Goal: Navigation & Orientation: Find specific page/section

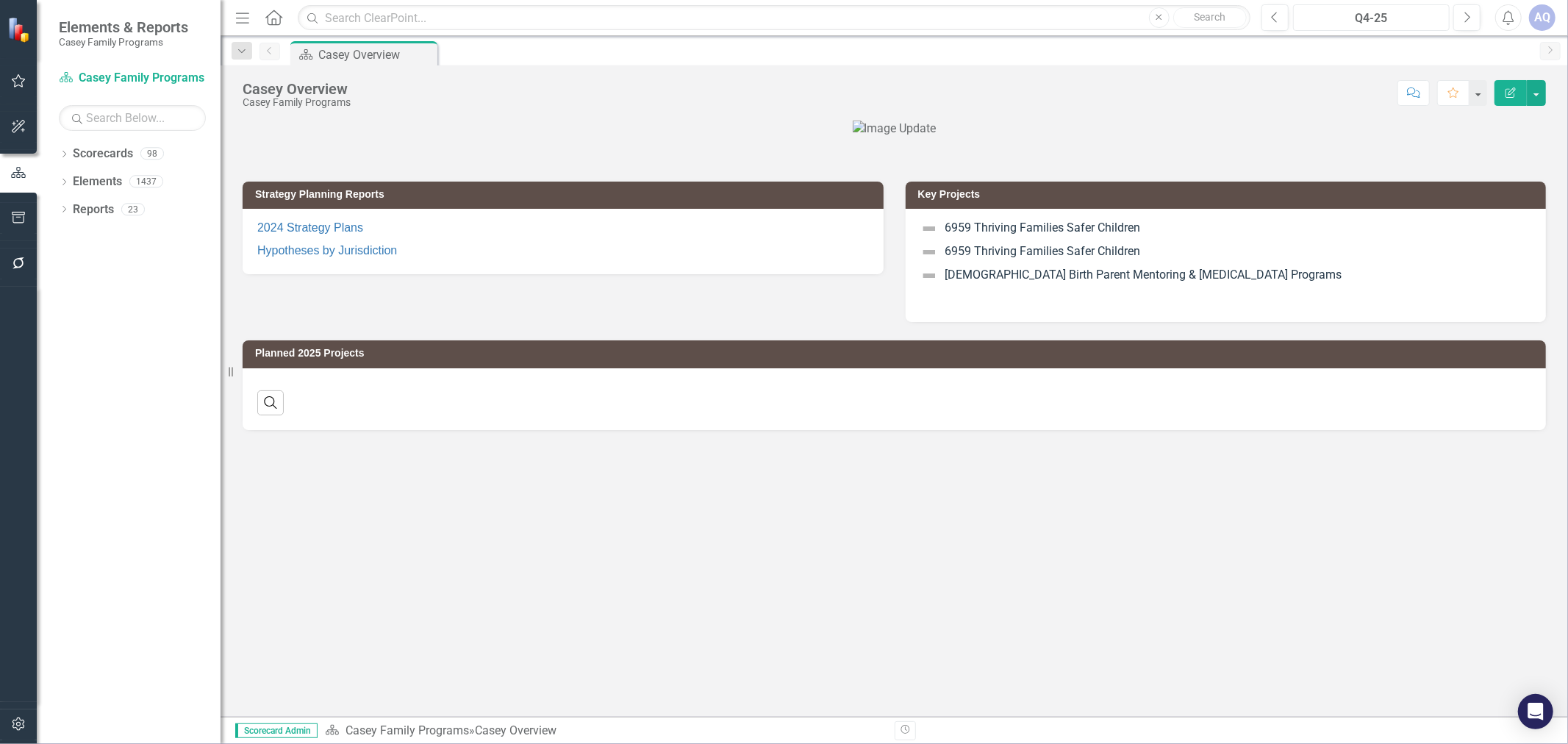
click at [1349, 17] on div "Q4-25" at bounding box center [1371, 18] width 146 height 17
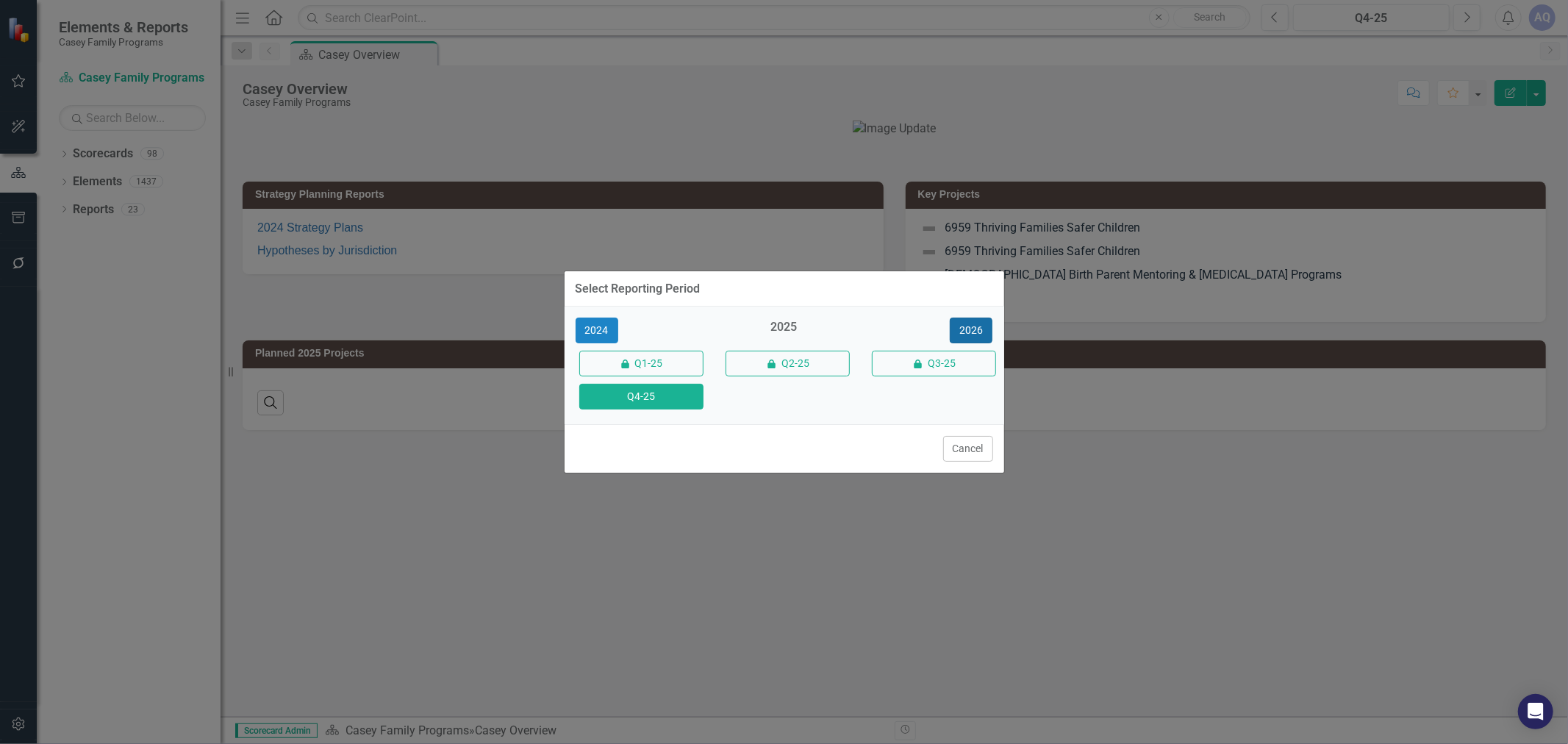
click at [981, 326] on button "2026" at bounding box center [970, 330] width 42 height 26
click at [615, 398] on button "Q4-26" at bounding box center [641, 397] width 124 height 26
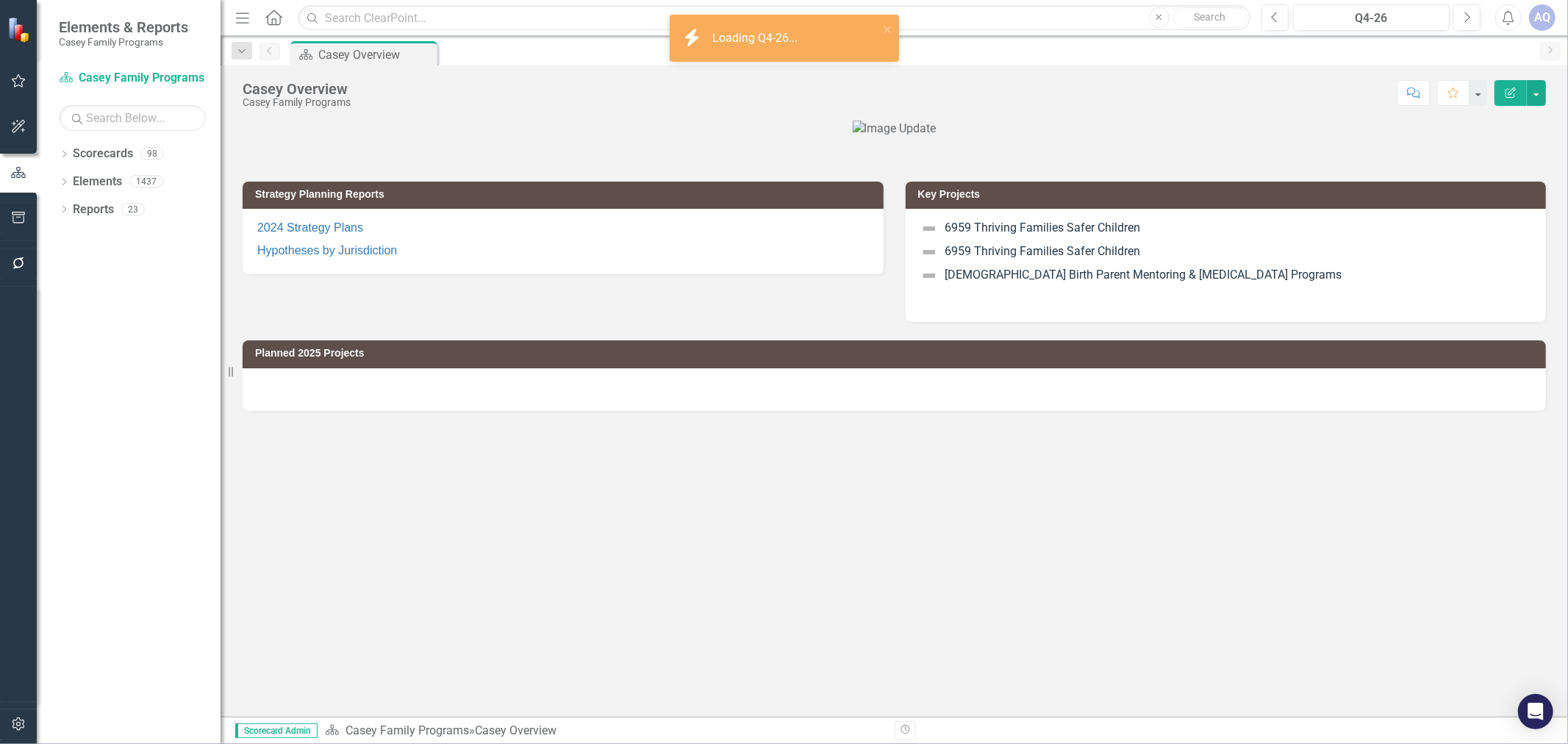
click at [61, 156] on icon "Dropdown" at bounding box center [64, 155] width 11 height 8
click at [72, 185] on icon "Dropdown" at bounding box center [71, 180] width 11 height 9
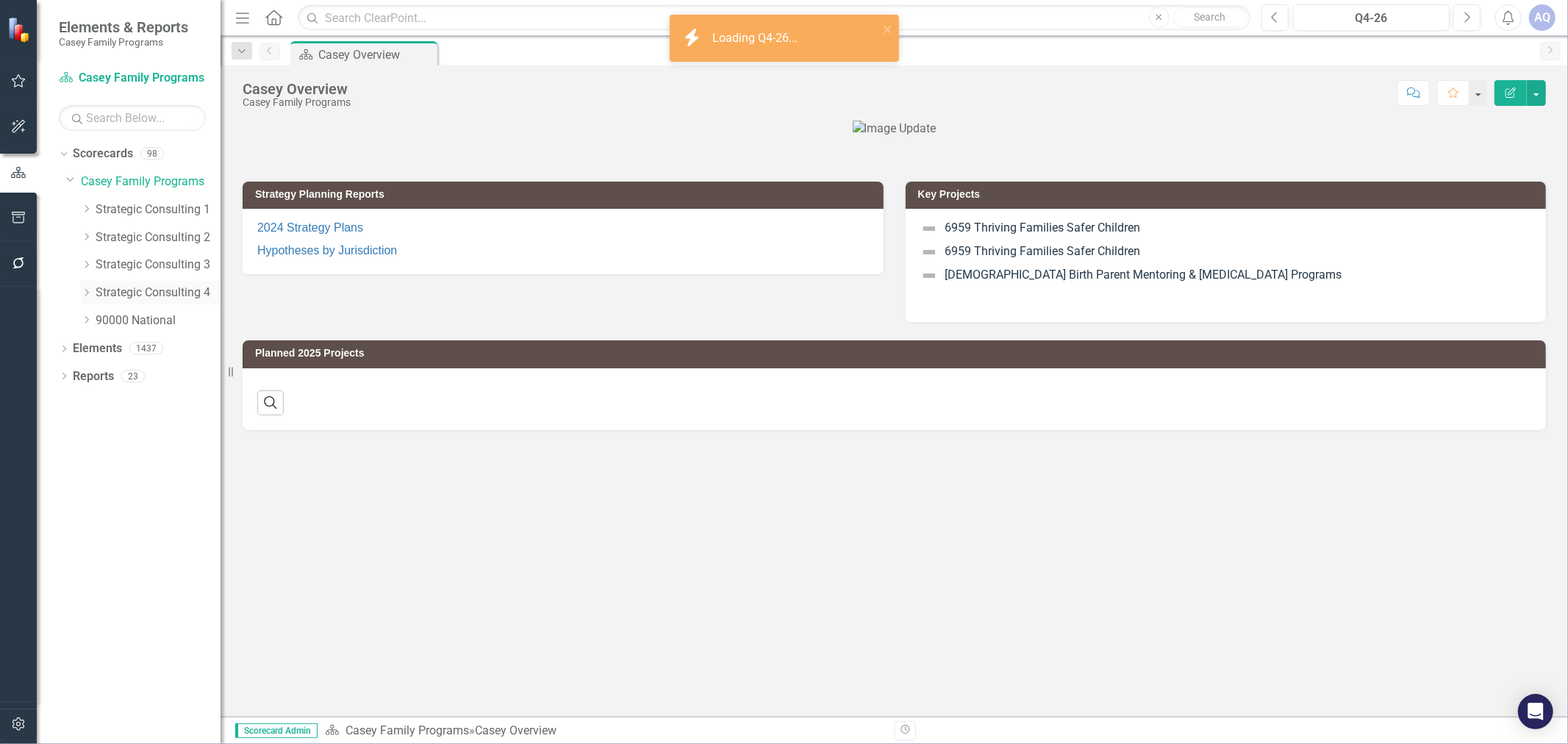
click at [86, 291] on icon "Dropdown" at bounding box center [86, 292] width 11 height 9
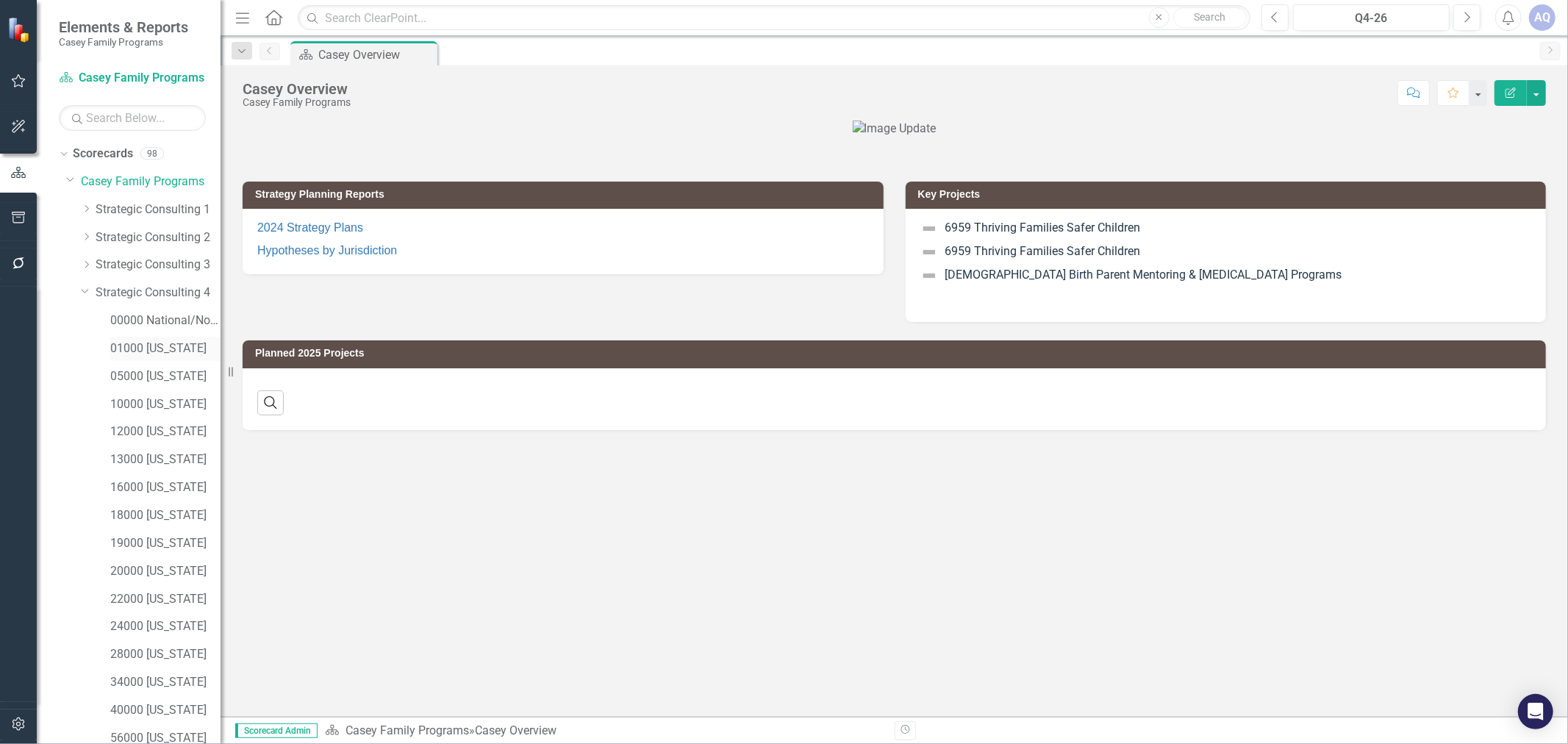
click at [151, 349] on link "01000 [US_STATE]" at bounding box center [166, 349] width 111 height 17
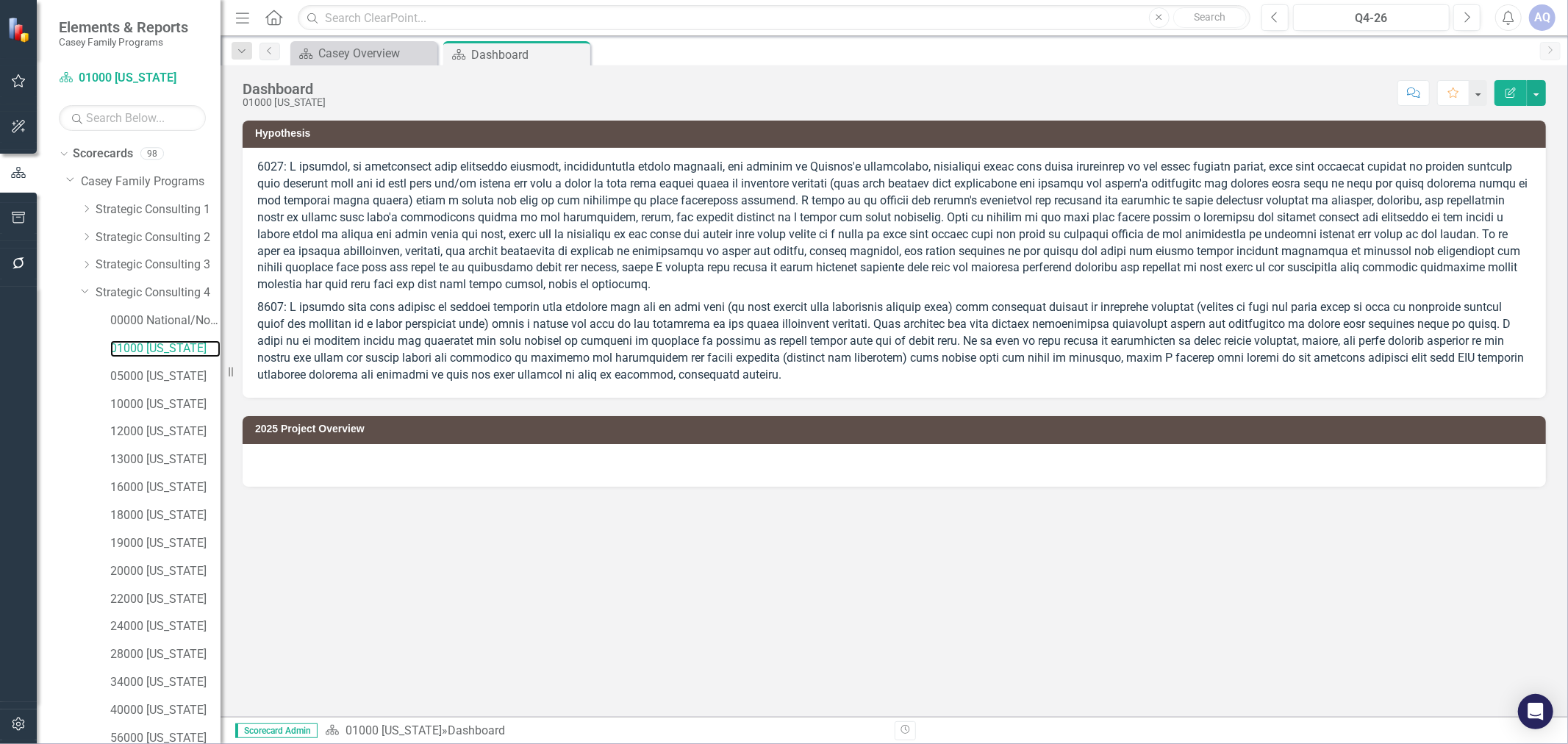
scroll to position [93, 0]
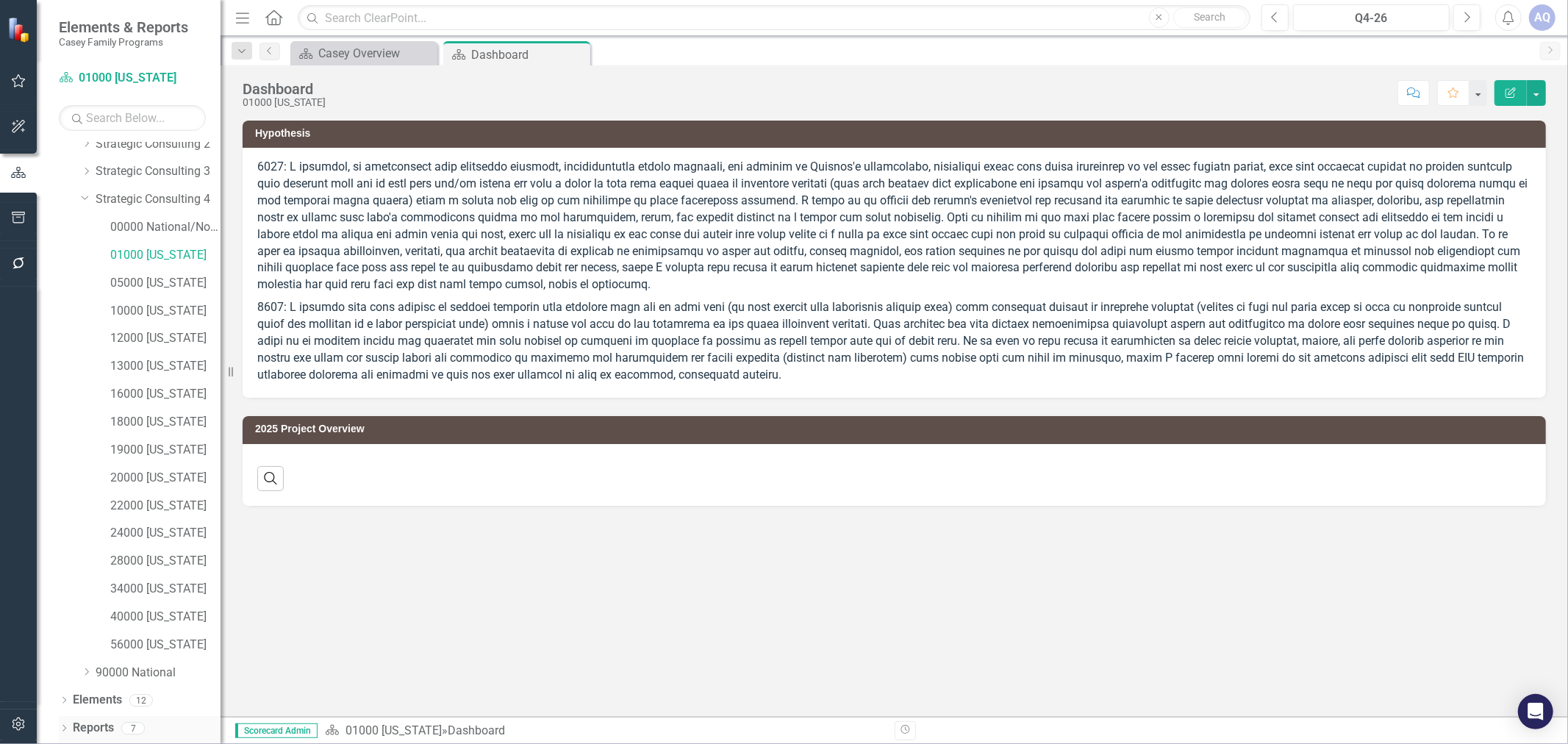
click at [64, 724] on div "Dropdown" at bounding box center [64, 730] width 11 height 13
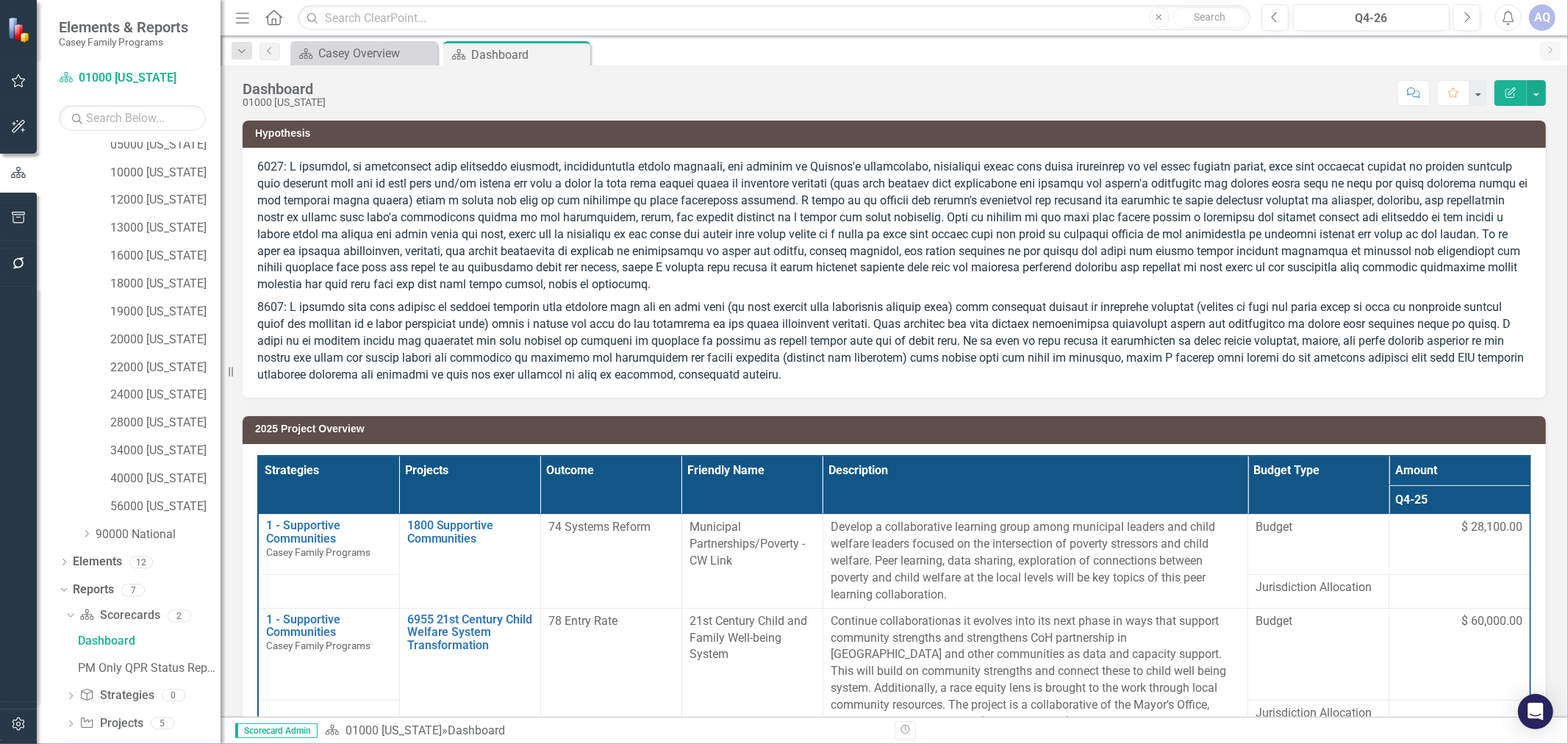
scroll to position [276, 0]
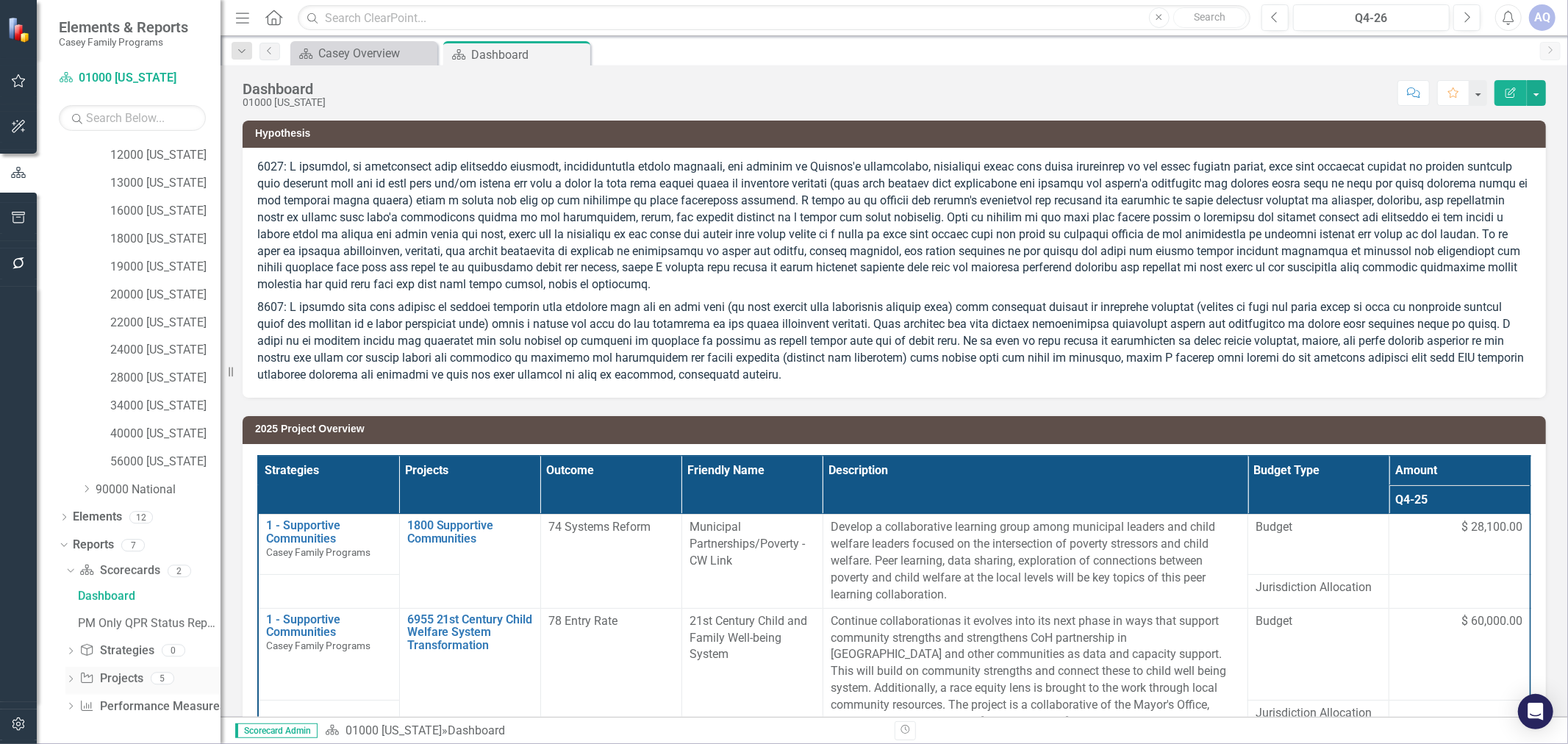
click at [69, 680] on icon "Dropdown" at bounding box center [70, 680] width 11 height 8
click at [177, 680] on div "2026 Project Overview" at bounding box center [149, 680] width 142 height 13
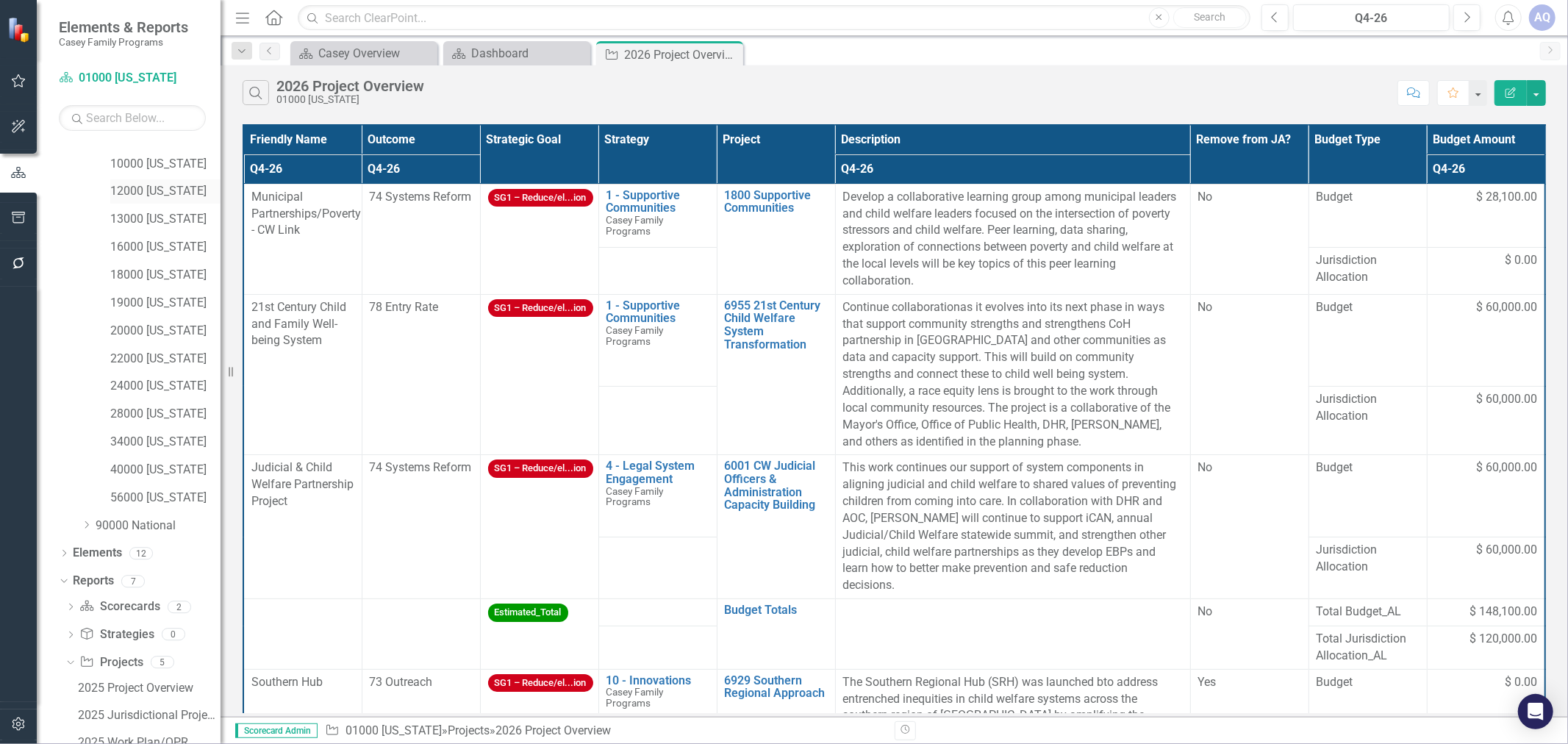
scroll to position [141, 0]
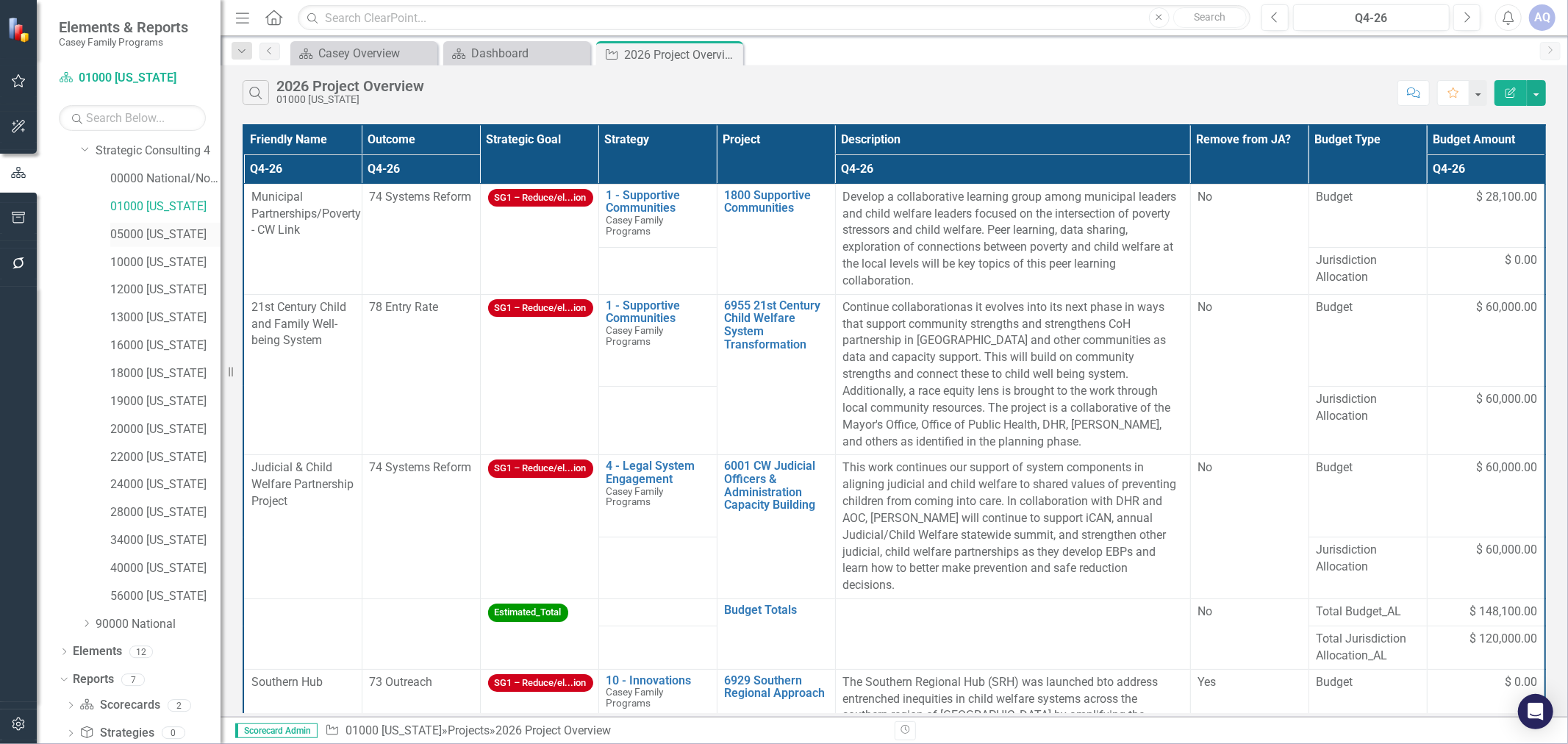
click at [144, 234] on link "05000 [US_STATE]" at bounding box center [166, 235] width 111 height 17
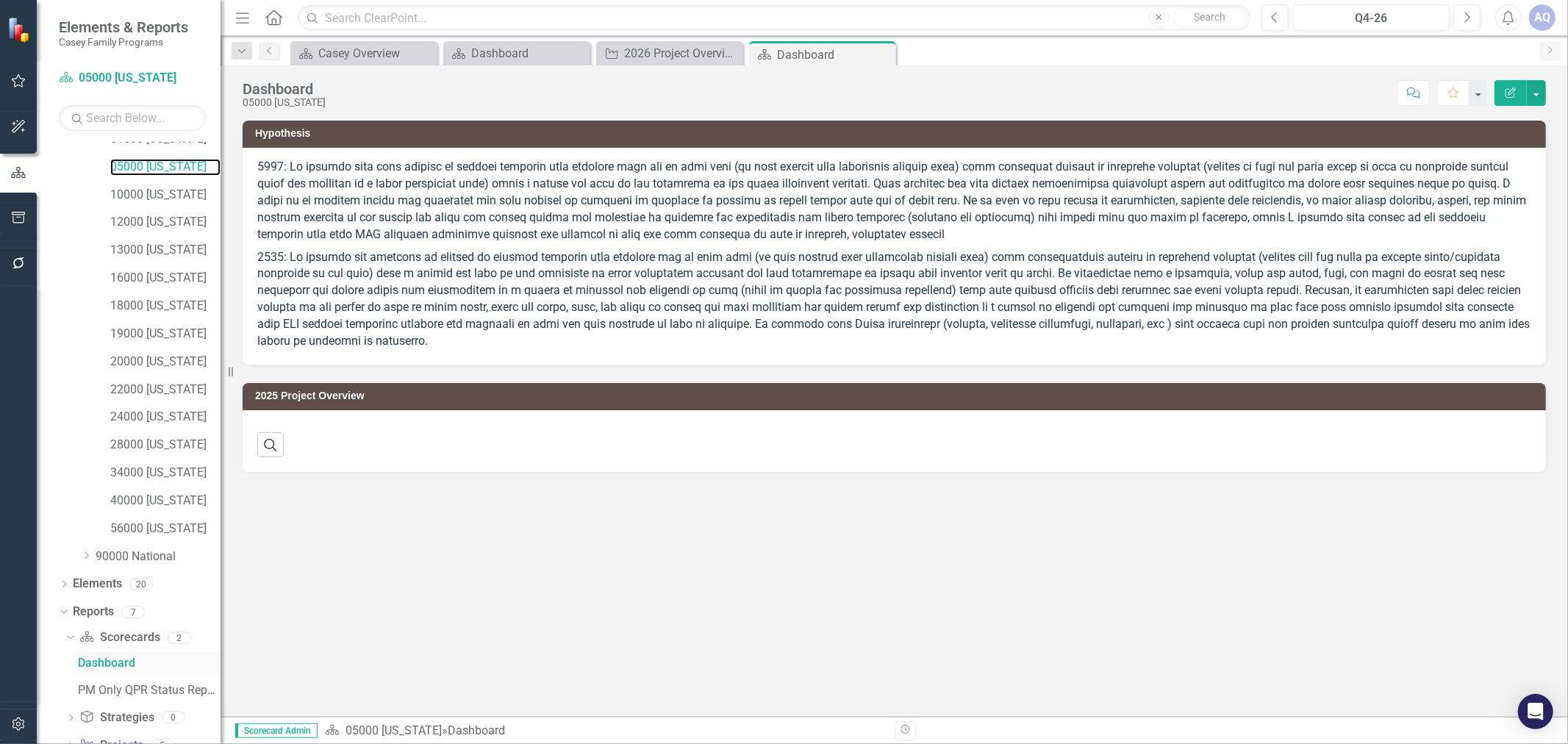
scroll to position [276, 0]
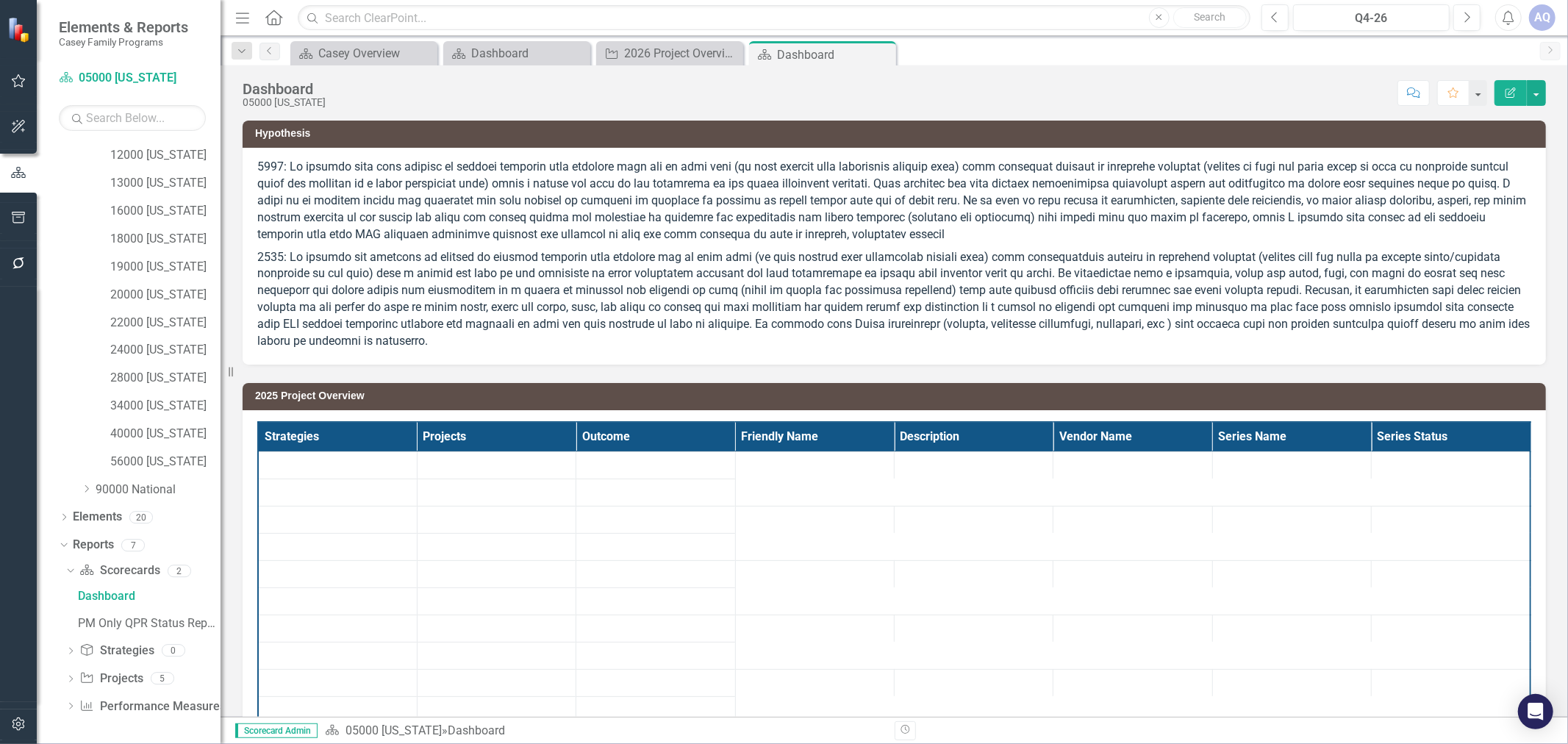
click at [73, 676] on icon "Dropdown" at bounding box center [70, 680] width 11 height 8
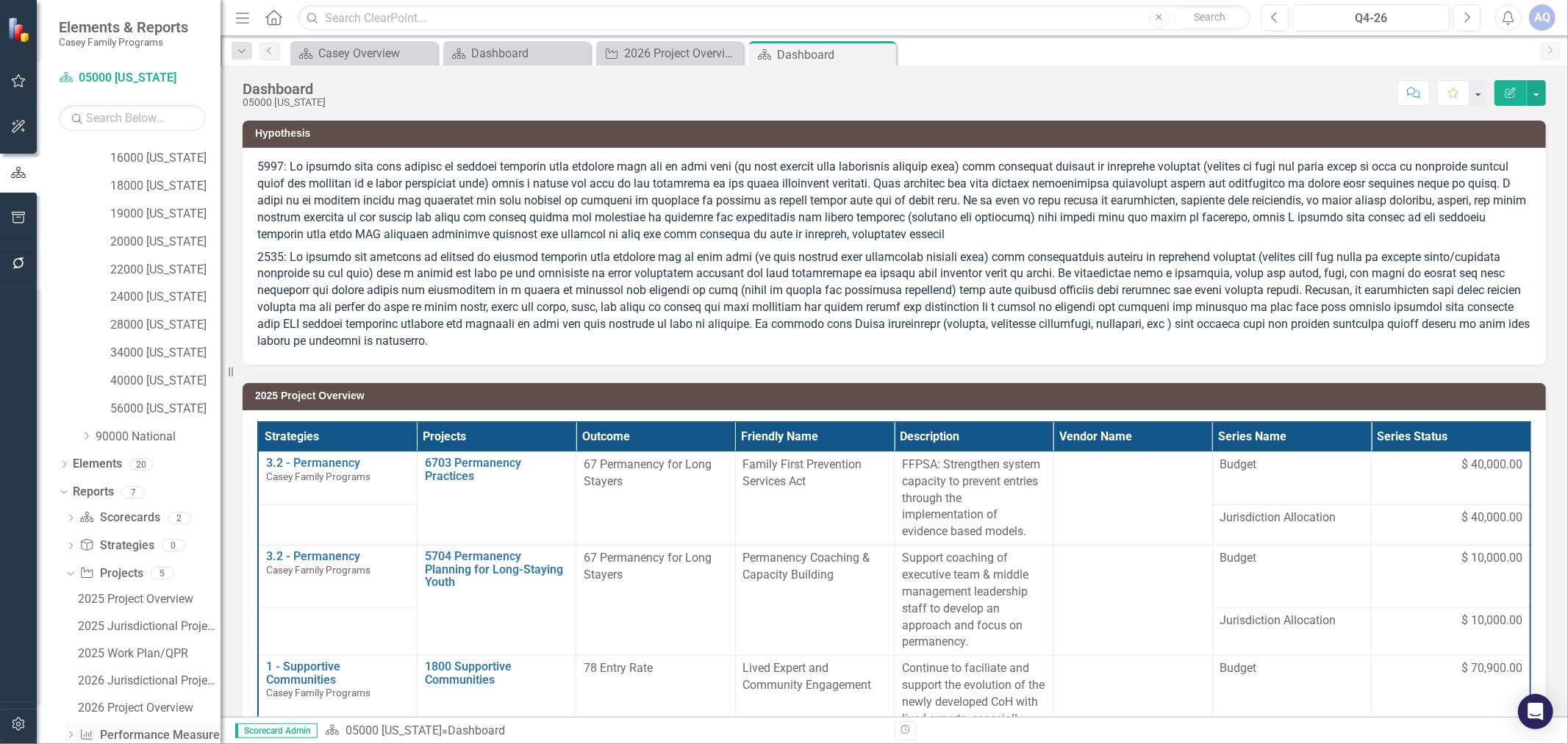
scroll to position [358, 0]
click at [150, 682] on div "2026 Project Overview" at bounding box center [149, 680] width 142 height 13
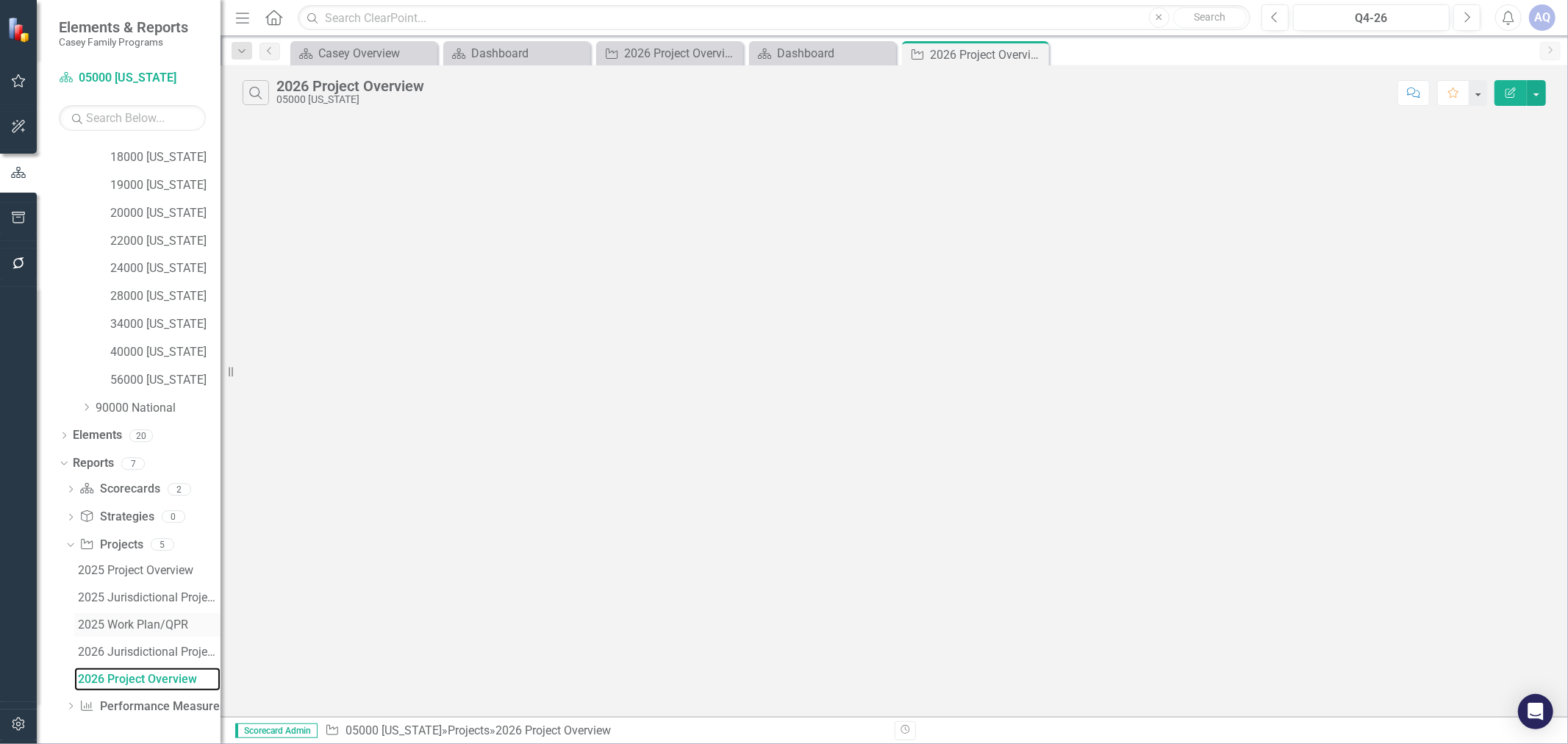
scroll to position [305, 0]
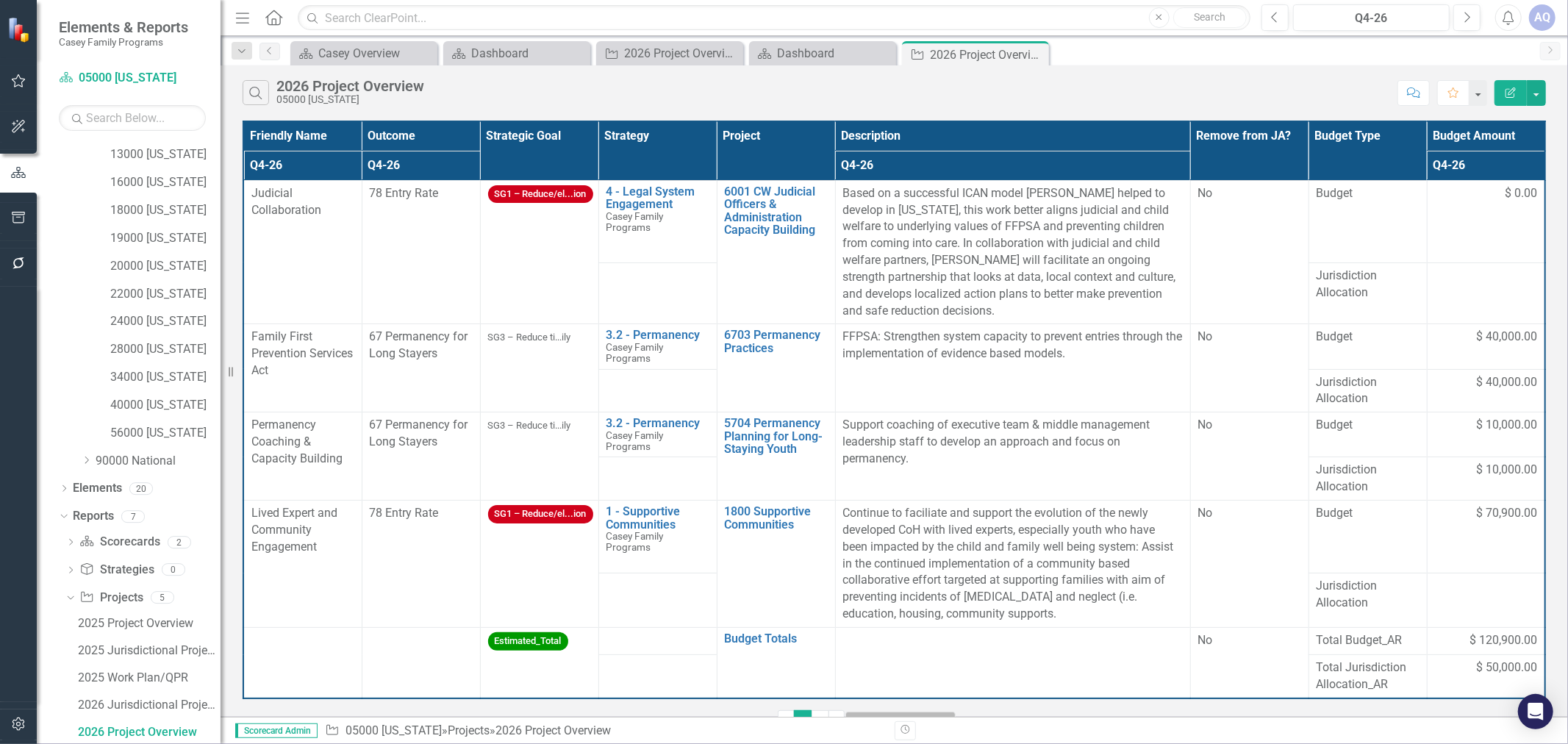
click at [890, 715] on div at bounding box center [892, 725] width 73 height 20
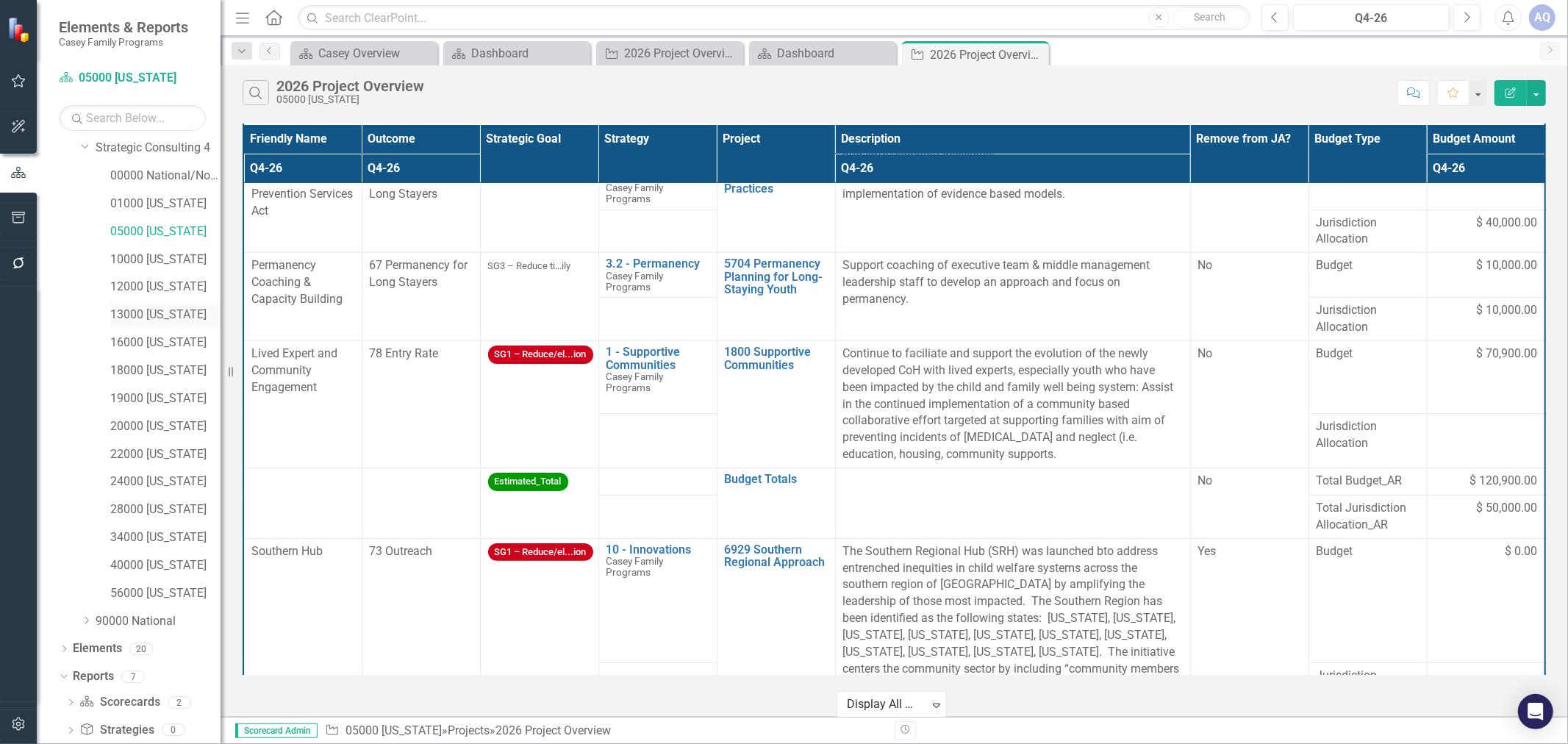
scroll to position [141, 0]
click at [144, 151] on link "Strategic Consulting 4" at bounding box center [158, 151] width 125 height 17
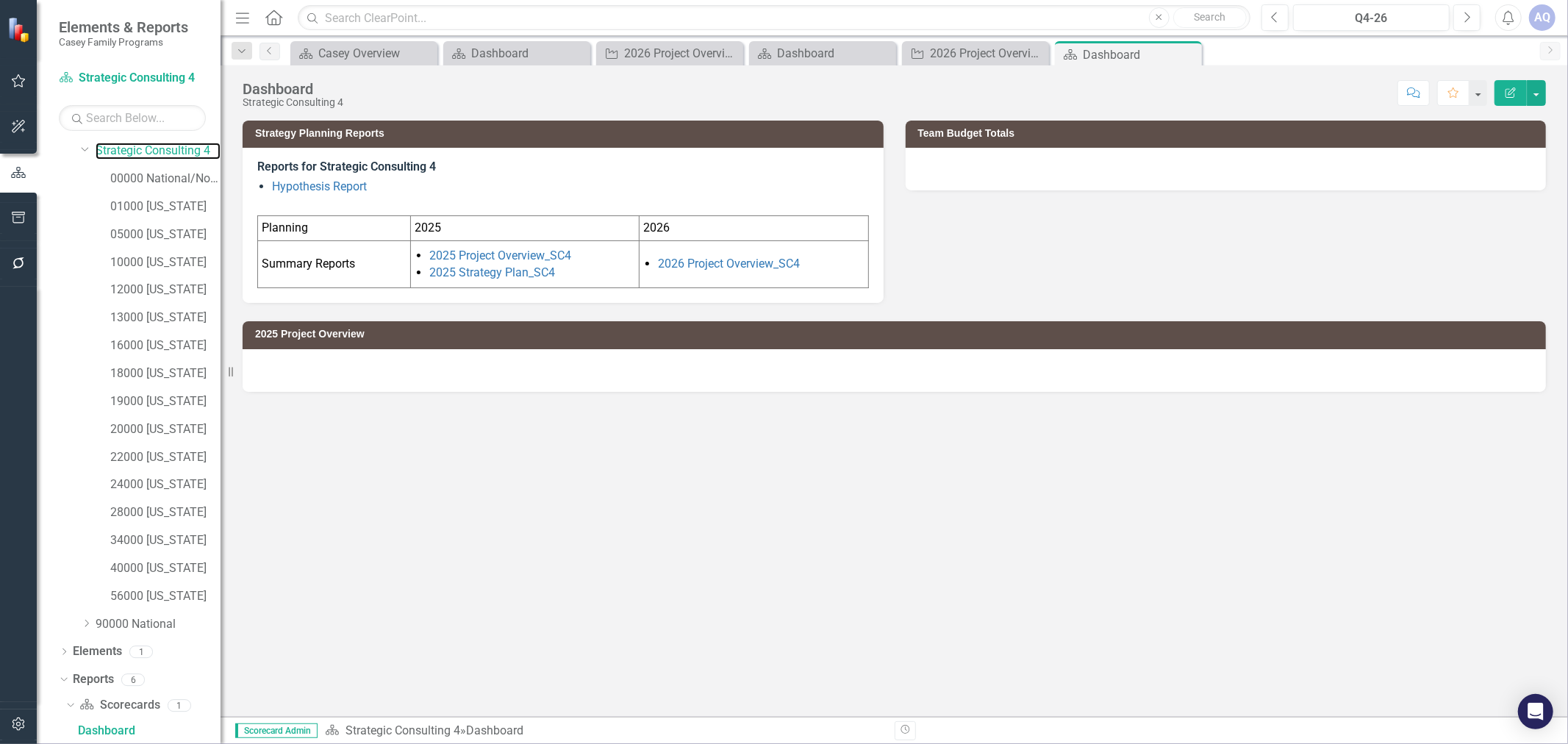
scroll to position [141, 0]
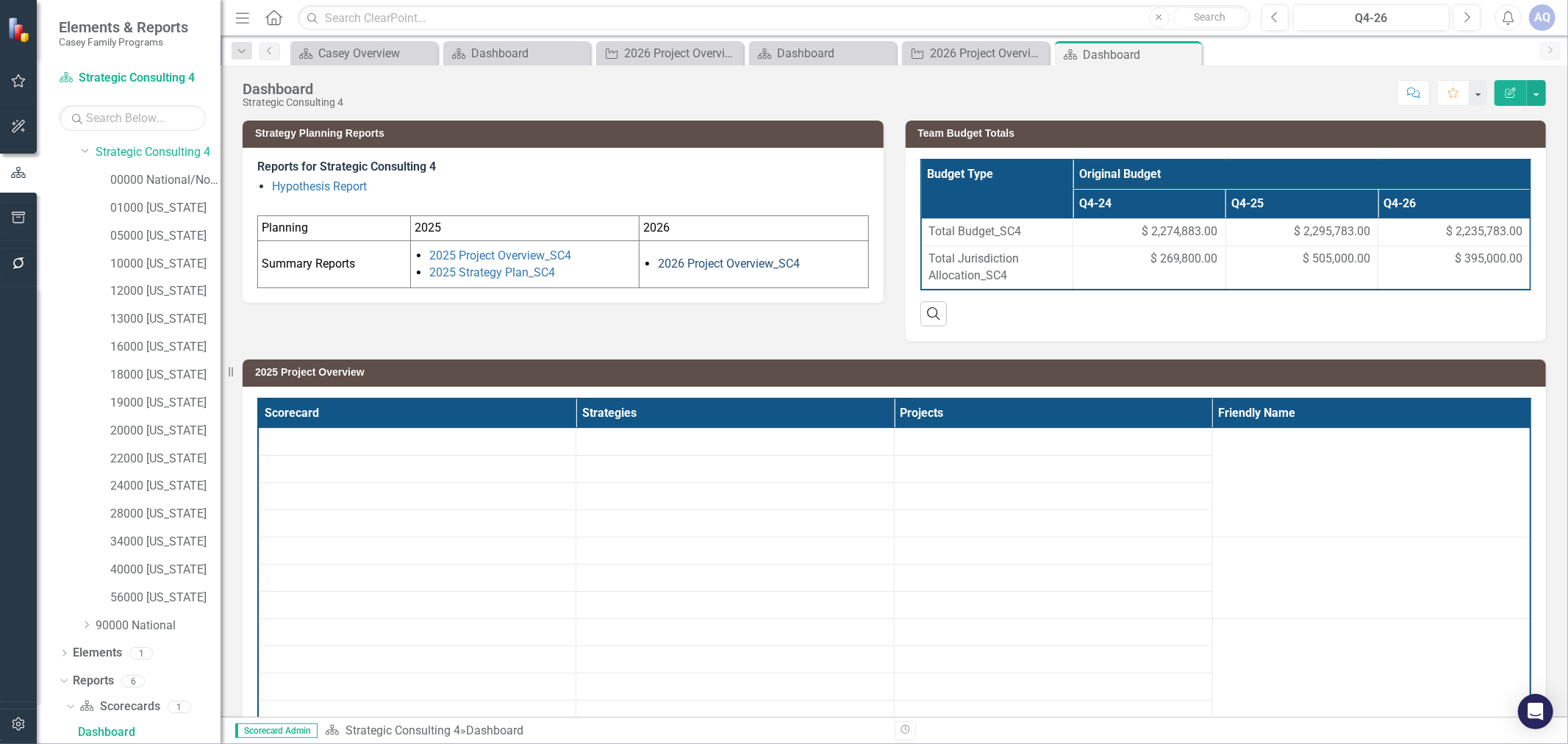
click at [713, 260] on link "2026 Project Overview_SC4" at bounding box center [728, 263] width 141 height 14
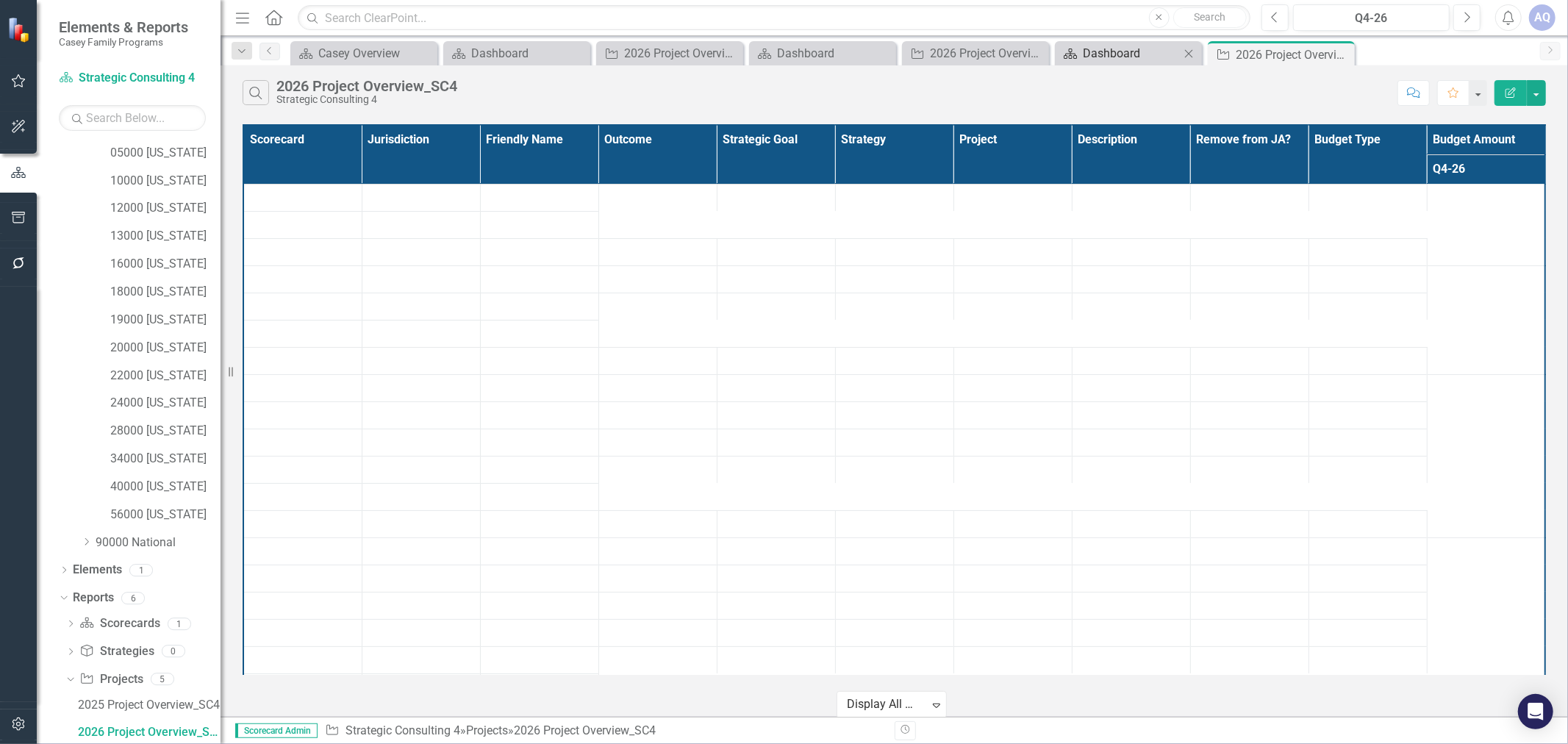
click at [1115, 55] on div "Dashboard" at bounding box center [1131, 53] width 97 height 18
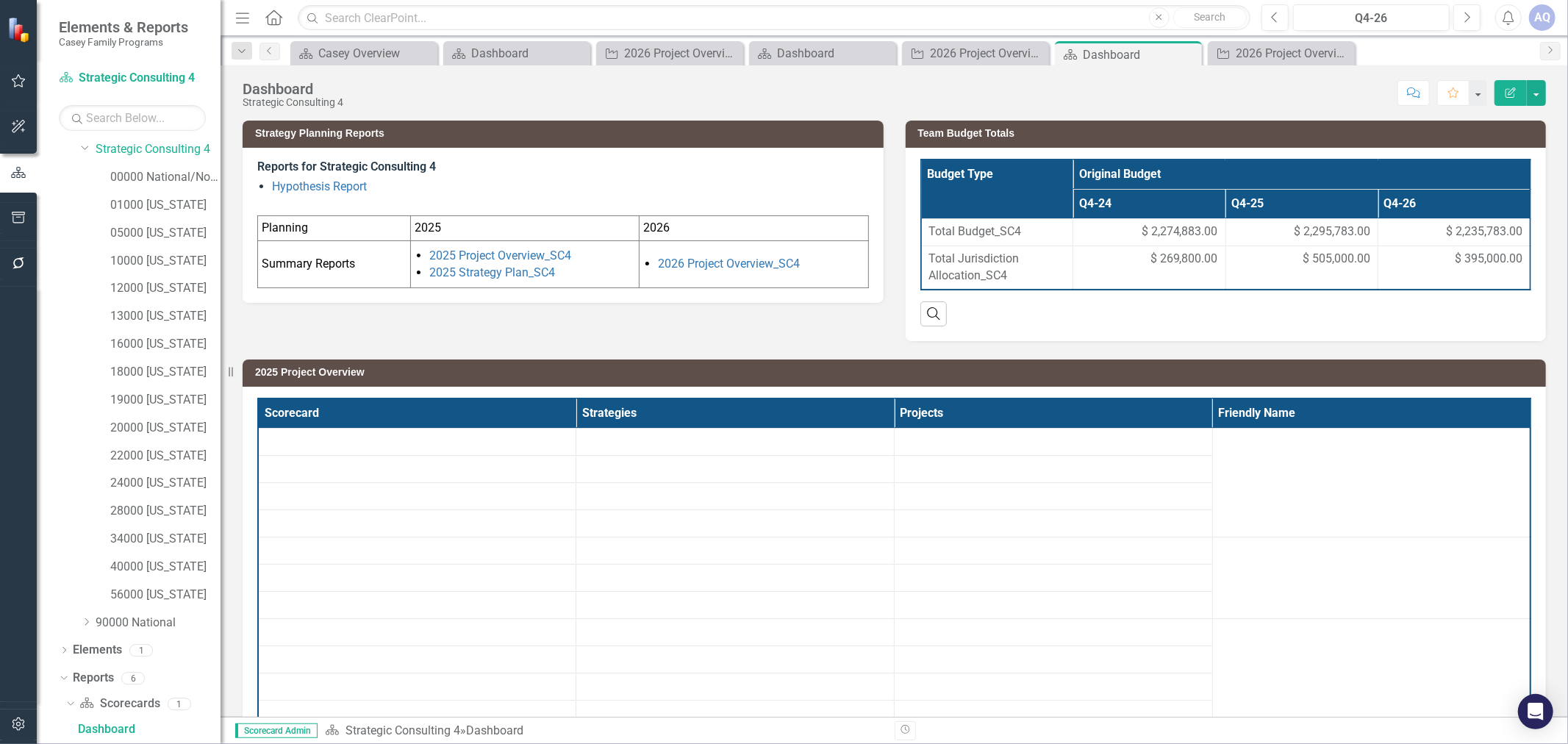
scroll to position [141, 0]
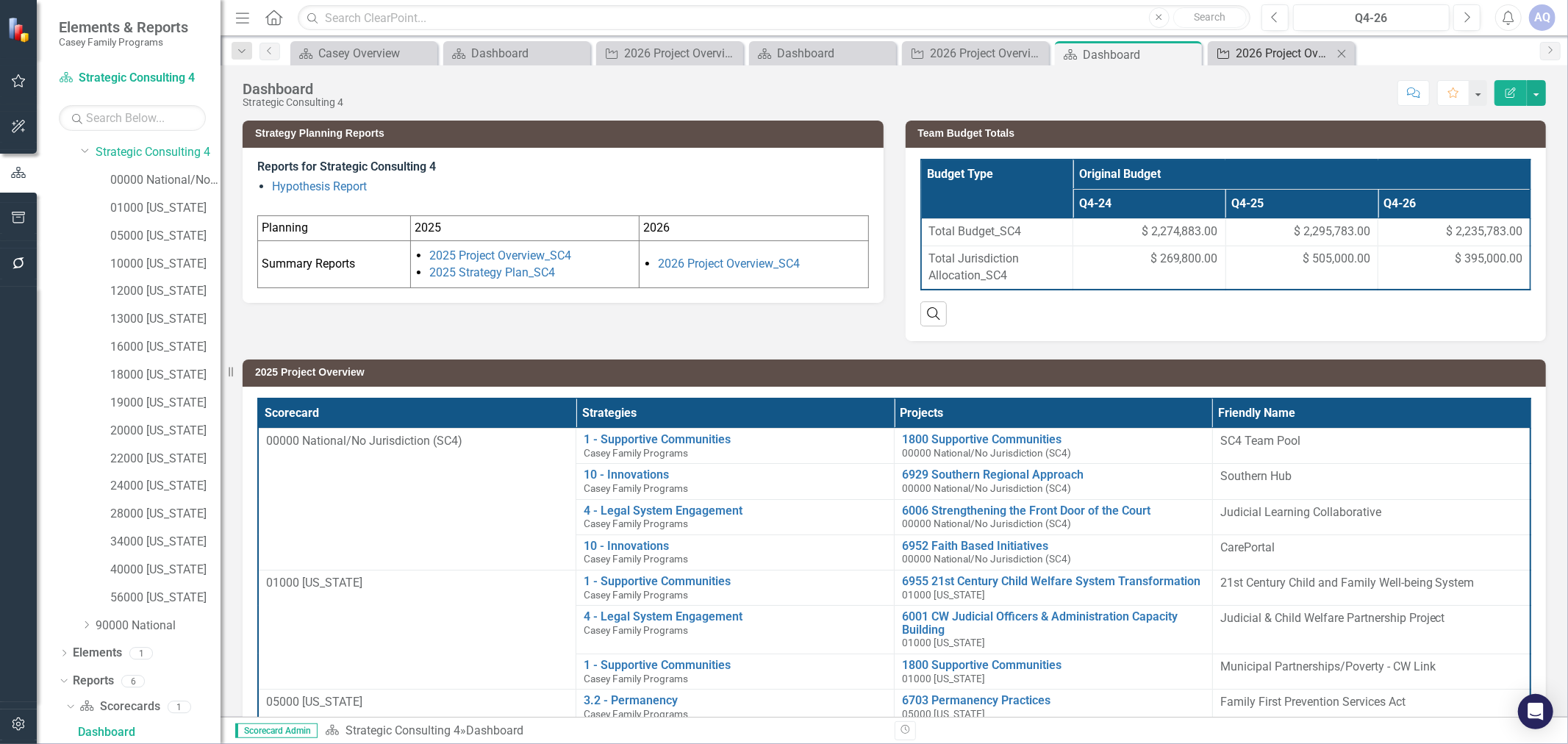
click at [1282, 57] on div "2026 Project Overview_SC4" at bounding box center [1284, 53] width 97 height 18
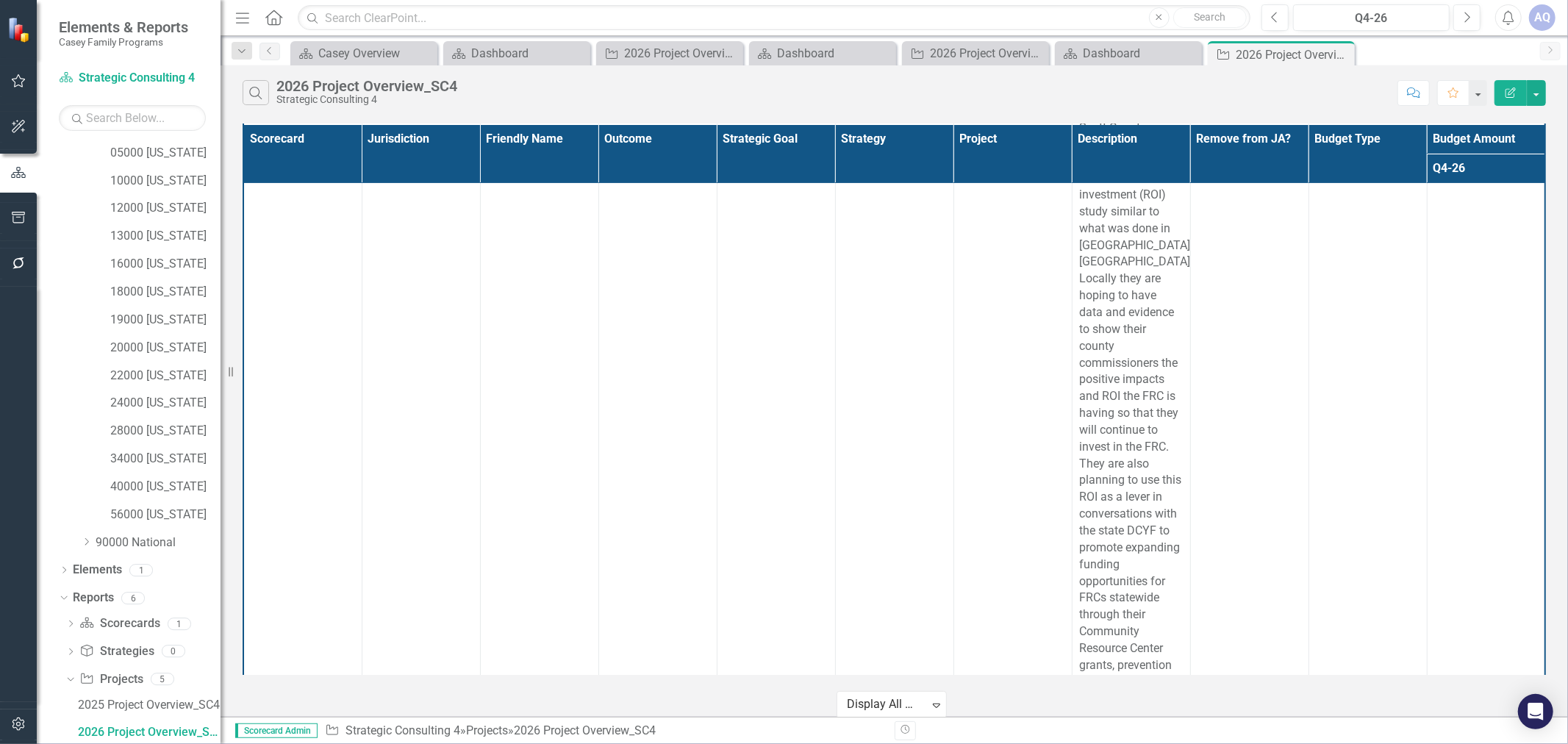
scroll to position [571, 0]
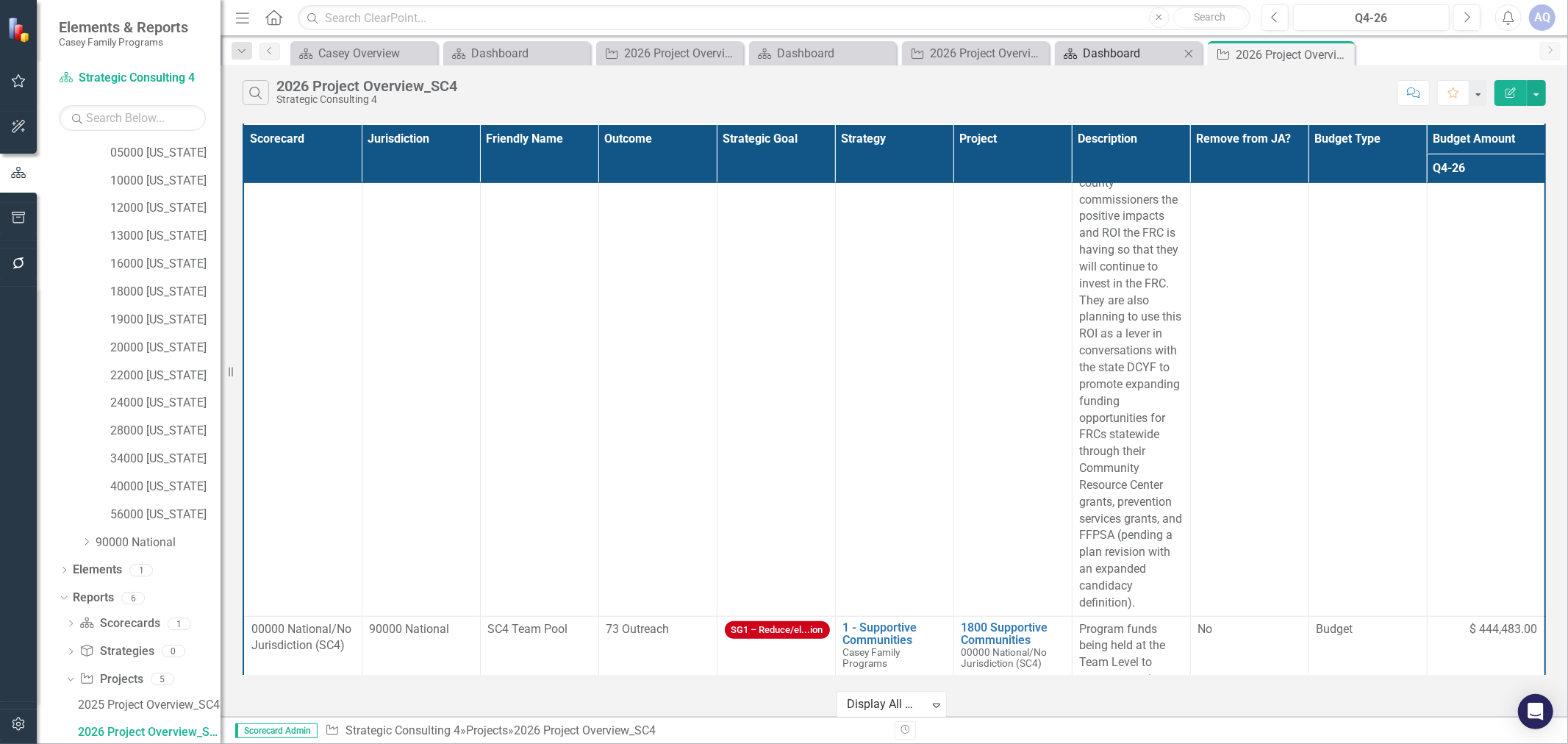
click at [1092, 56] on div "Dashboard" at bounding box center [1131, 53] width 97 height 18
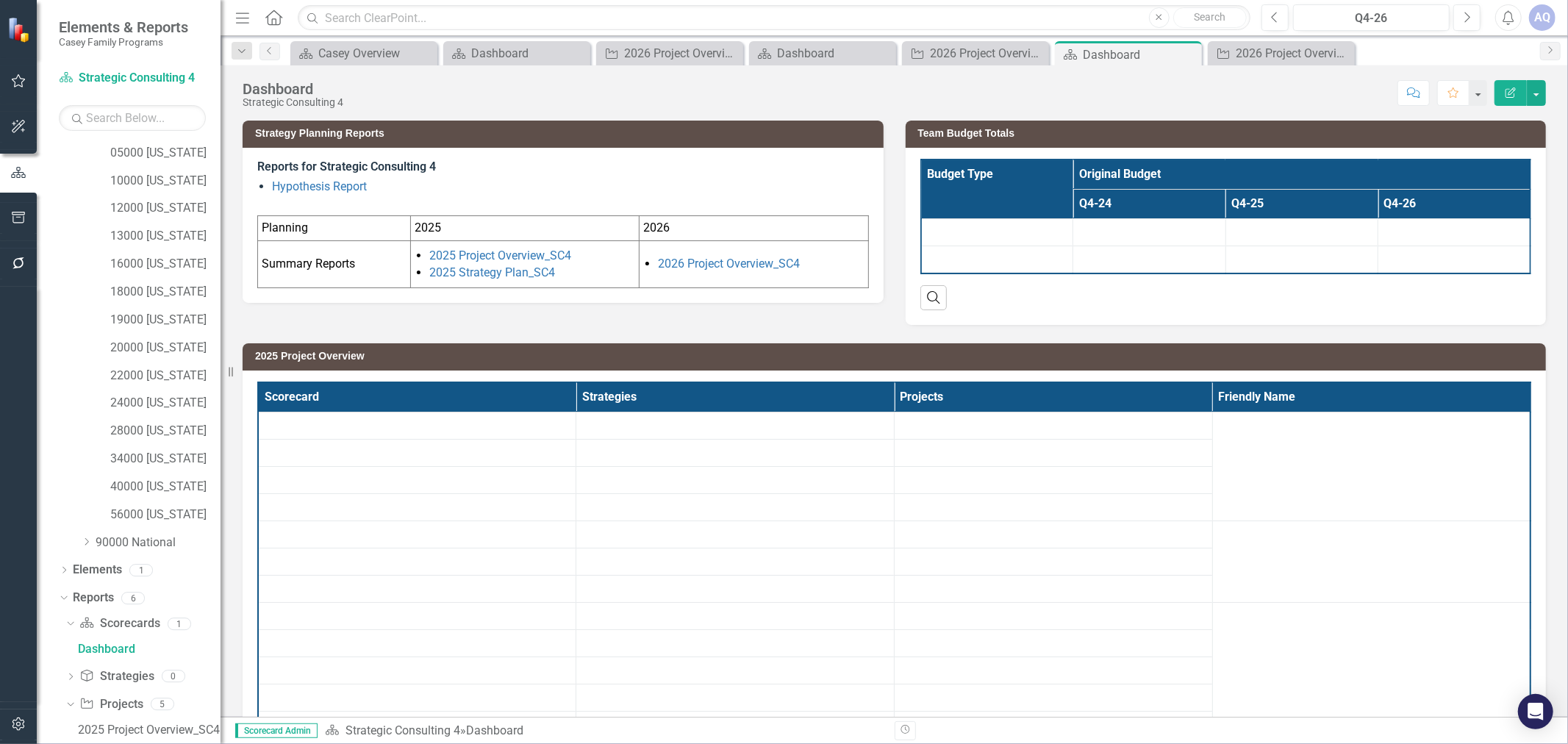
click at [1092, 56] on div "Dashboard" at bounding box center [1141, 54] width 116 height 18
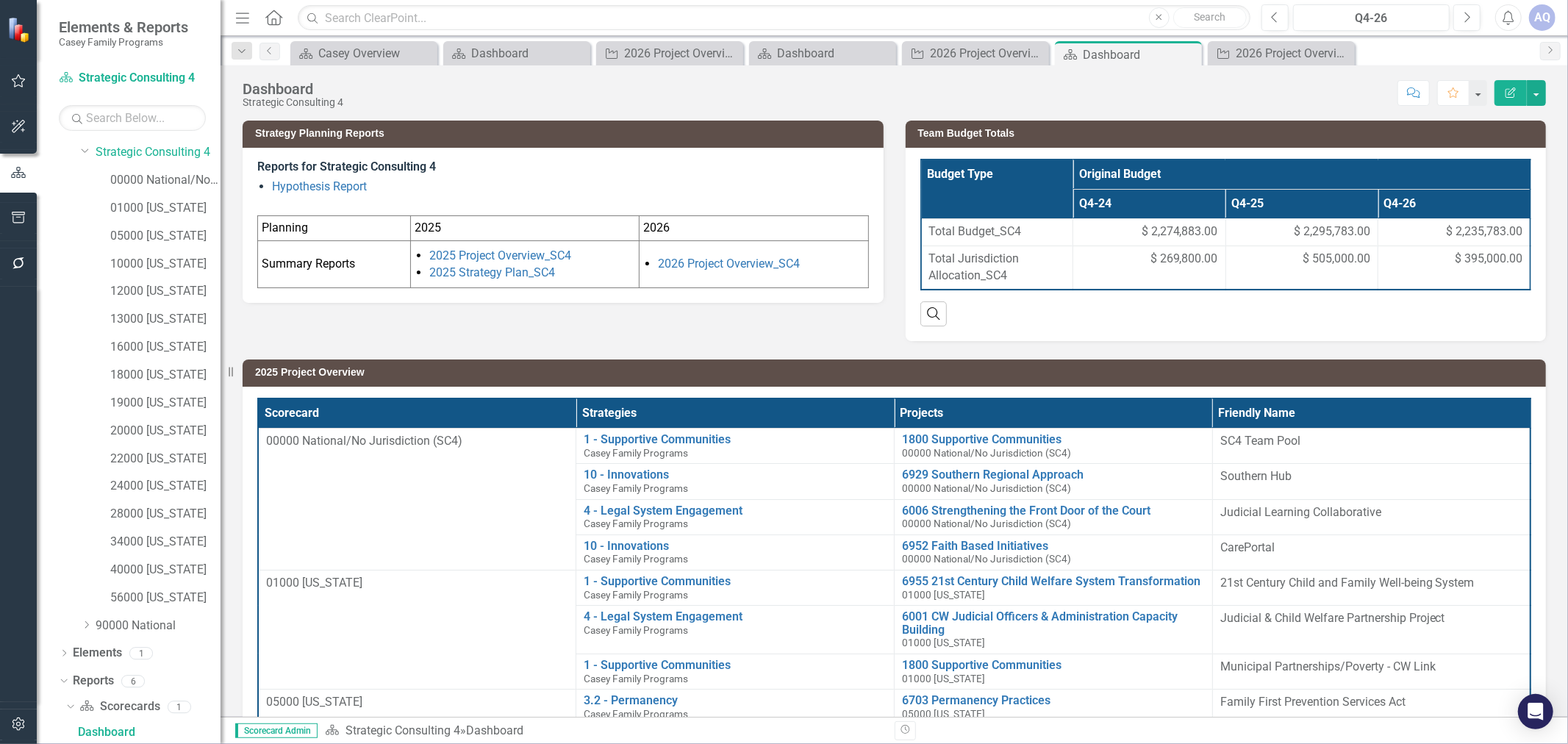
drag, startPoint x: 1514, startPoint y: 231, endPoint x: 1401, endPoint y: 234, distance: 113.0
click at [1416, 231] on td "$ 2,235,783.00" at bounding box center [1454, 233] width 152 height 27
drag, startPoint x: 1514, startPoint y: 229, endPoint x: 1439, endPoint y: 226, distance: 75.1
click at [1441, 226] on td "$ 2,235,783.00" at bounding box center [1454, 233] width 152 height 27
drag, startPoint x: 1429, startPoint y: 228, endPoint x: 1463, endPoint y: 228, distance: 34.0
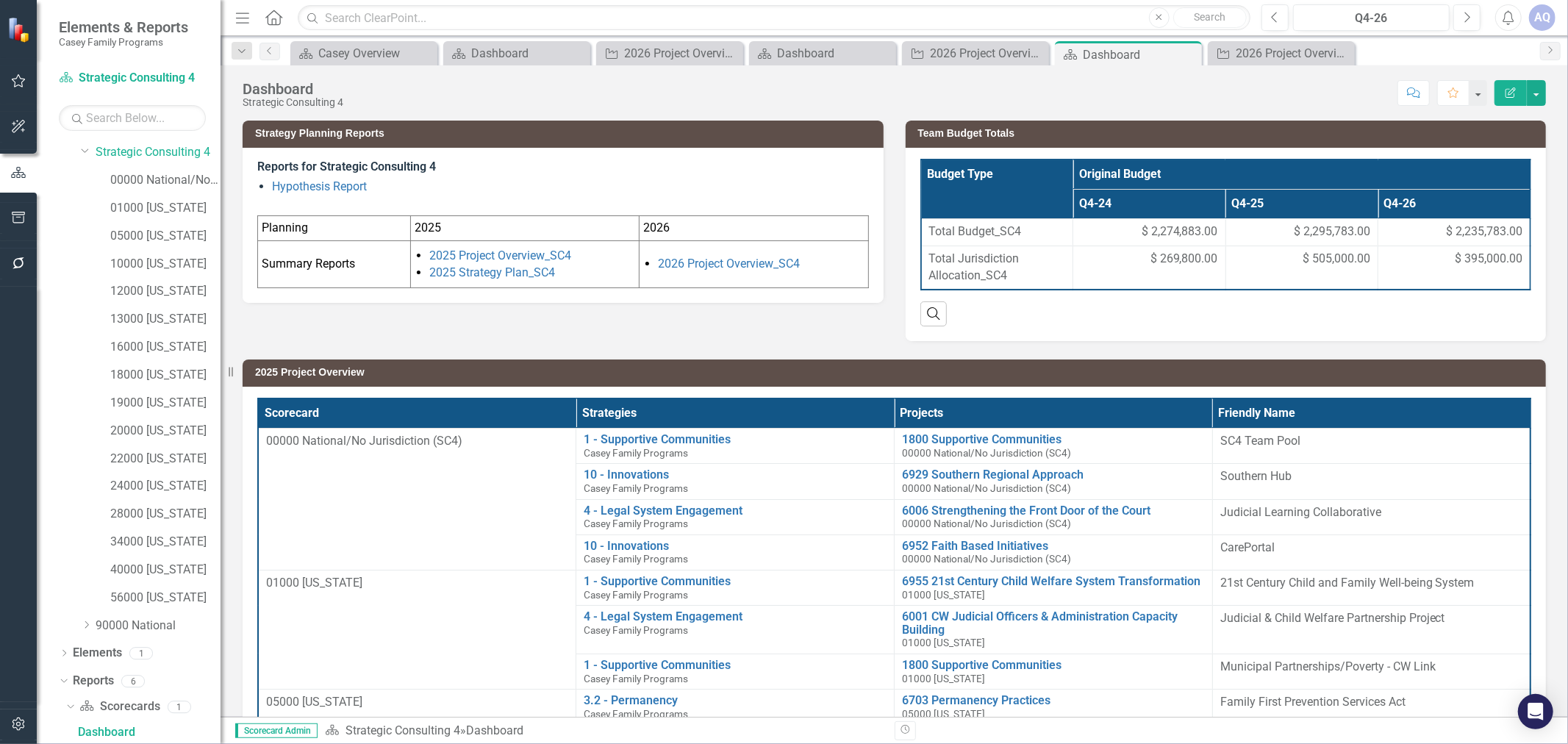
click at [1463, 228] on div "$ 2,235,783.00" at bounding box center [1453, 232] width 137 height 17
click at [1463, 228] on span "$ 2,235,783.00" at bounding box center [1483, 232] width 76 height 17
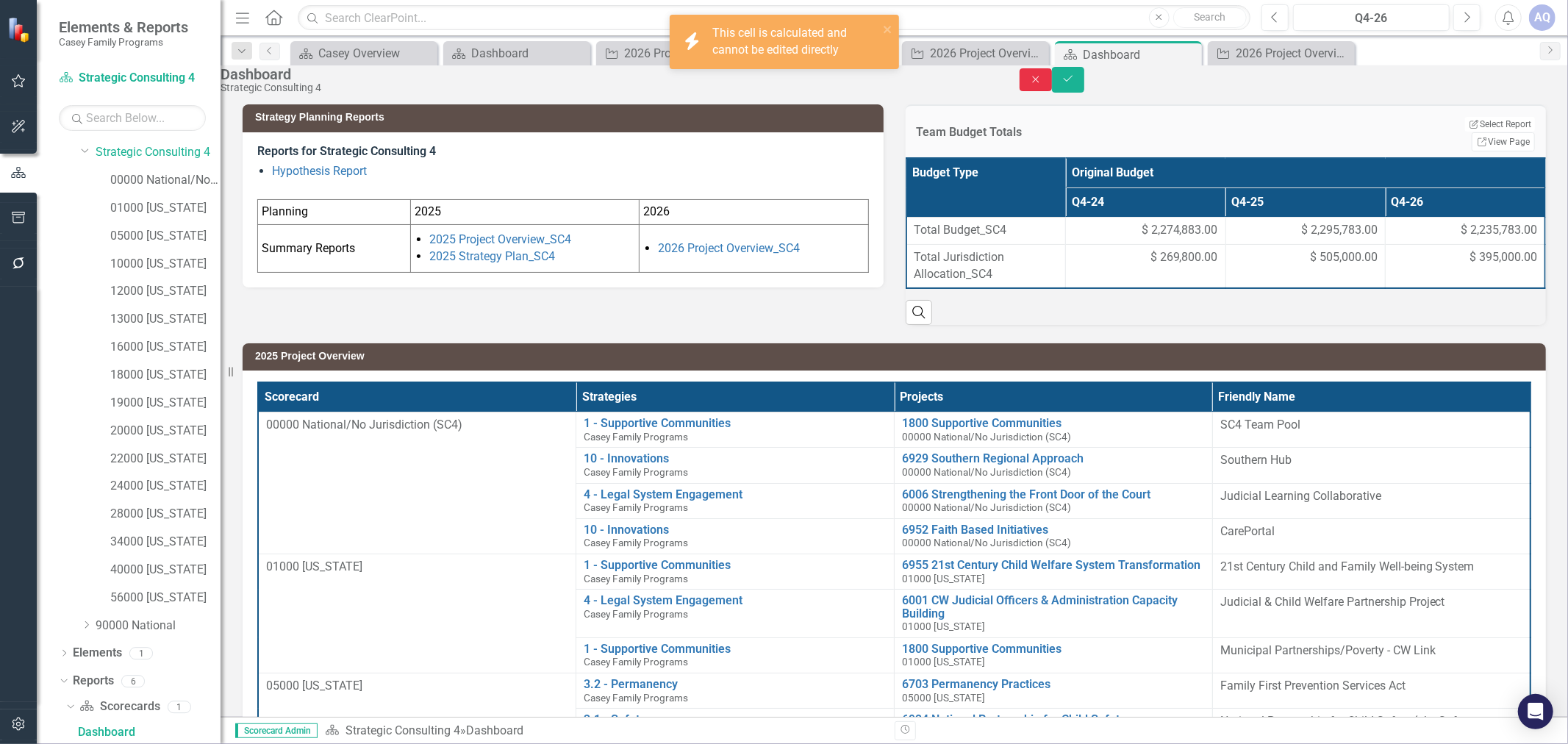
click at [1052, 86] on button "Close" at bounding box center [1036, 80] width 33 height 23
